Goal: Task Accomplishment & Management: Manage account settings

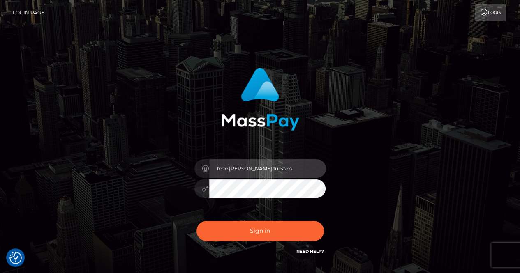
click at [276, 169] on input "fede.contino.fullstop" at bounding box center [267, 168] width 117 height 18
type input "Fede.Spree"
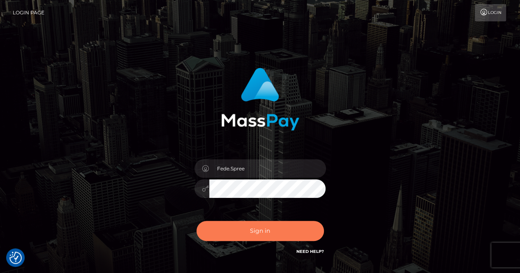
click at [271, 228] on button "Sign in" at bounding box center [259, 231] width 127 height 20
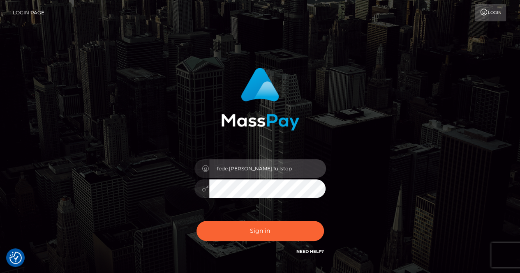
click at [266, 169] on input "fede.[PERSON_NAME].fullstop" at bounding box center [267, 168] width 117 height 18
type input "Fede.Spree"
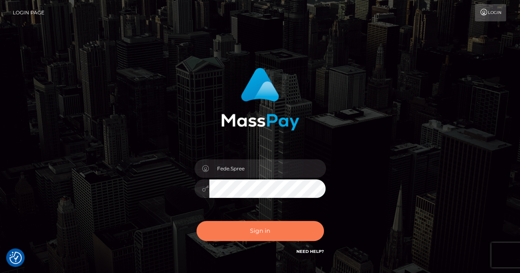
click at [281, 230] on button "Sign in" at bounding box center [259, 231] width 127 height 20
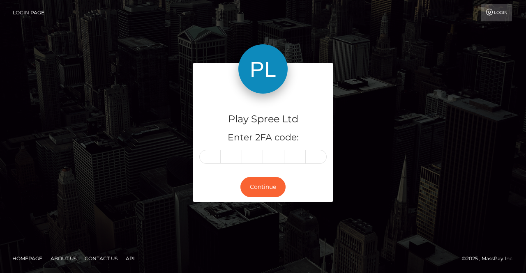
click at [214, 155] on input "text" at bounding box center [209, 157] width 21 height 14
type input "2"
type input "4"
type input "9"
type input "8"
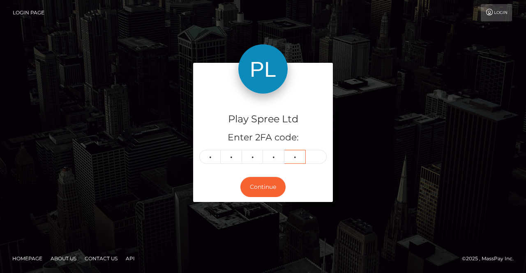
type input "4"
type input "9"
